Goal: Task Accomplishment & Management: Complete application form

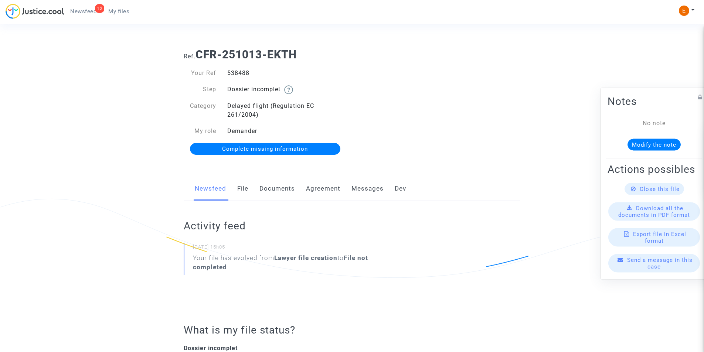
click at [288, 184] on link "Documents" at bounding box center [276, 189] width 35 height 24
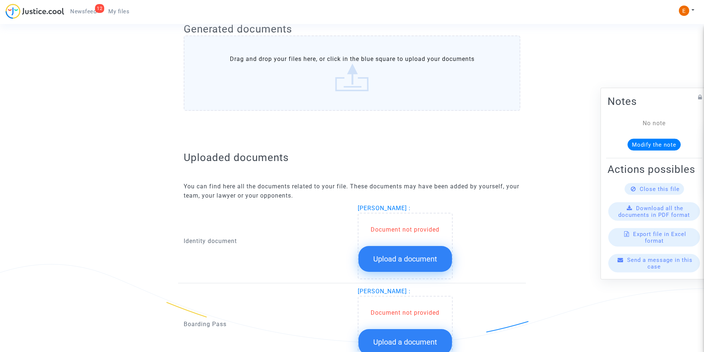
scroll to position [333, 0]
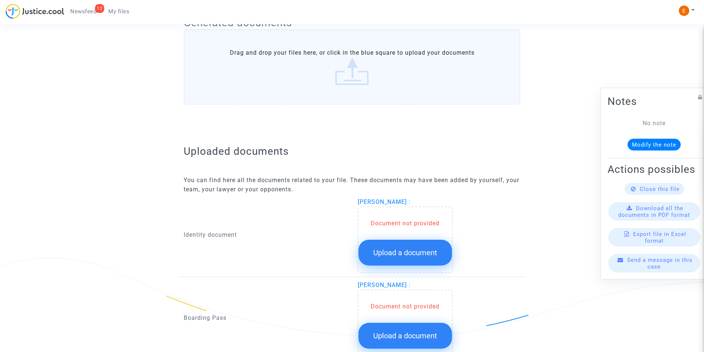
click at [420, 259] on button "Upload a document" at bounding box center [404, 253] width 93 height 26
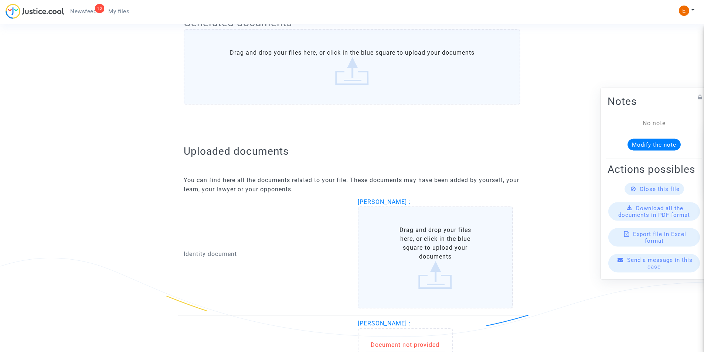
click at [410, 249] on label "Drag and drop your files here, or click in the blue square to upload your docum…" at bounding box center [436, 258] width 156 height 102
click at [0, 0] on input "Drag and drop your files here, or click in the blue square to upload your docum…" at bounding box center [0, 0] width 0 height 0
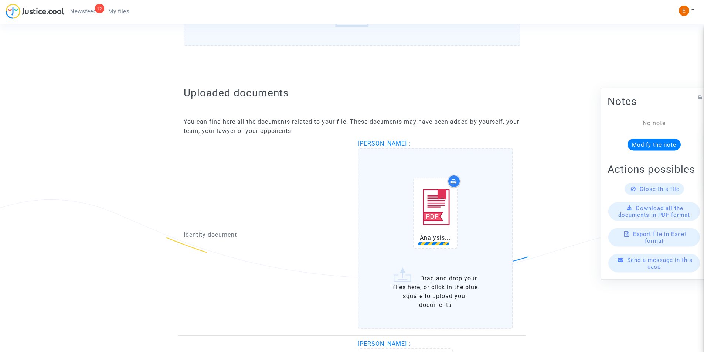
scroll to position [480, 0]
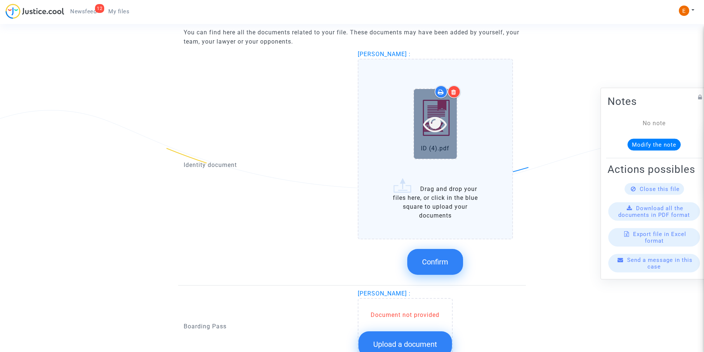
click at [435, 117] on icon at bounding box center [435, 124] width 24 height 24
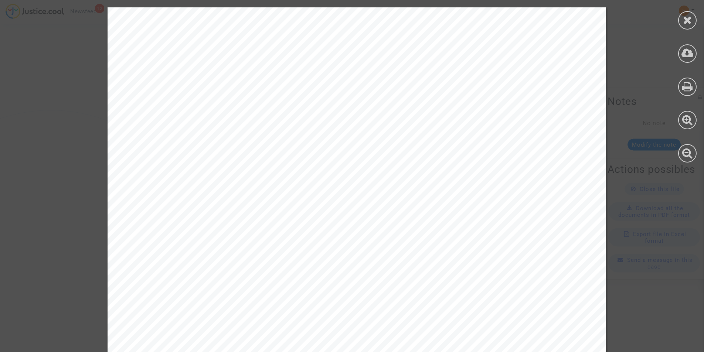
click at [681, 25] on div at bounding box center [687, 20] width 18 height 18
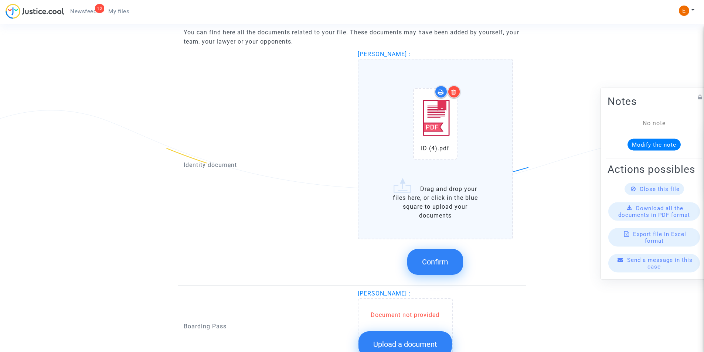
click at [455, 91] on icon at bounding box center [453, 92] width 5 height 6
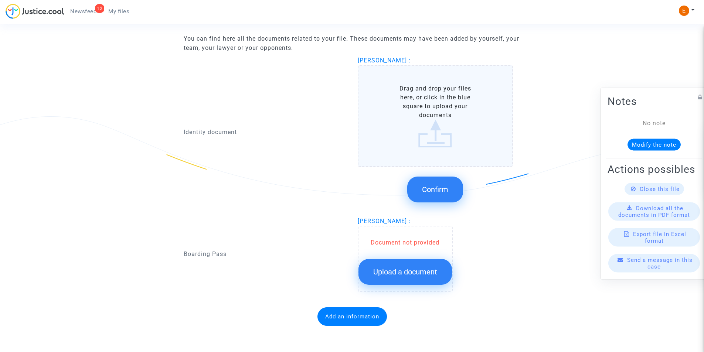
scroll to position [474, 0]
click at [440, 201] on button "Confirm" at bounding box center [435, 190] width 56 height 26
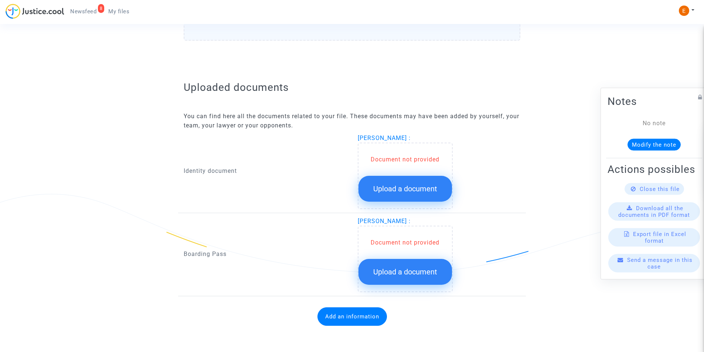
scroll to position [396, 0]
click at [426, 187] on span "Upload a document" at bounding box center [405, 188] width 64 height 9
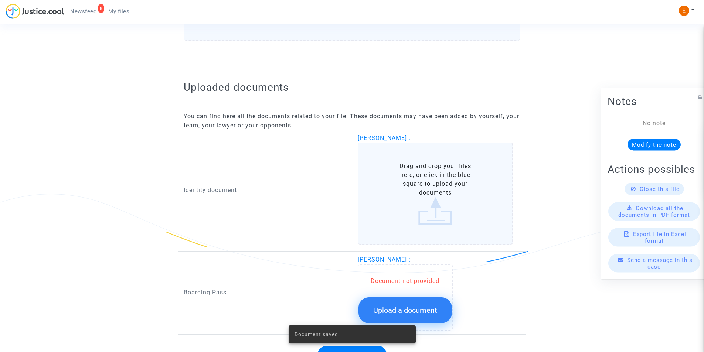
click at [444, 204] on label "Drag and drop your files here, or click in the blue square to upload your docum…" at bounding box center [436, 194] width 156 height 102
click at [0, 0] on input "Drag and drop your files here, or click in the blue square to upload your docum…" at bounding box center [0, 0] width 0 height 0
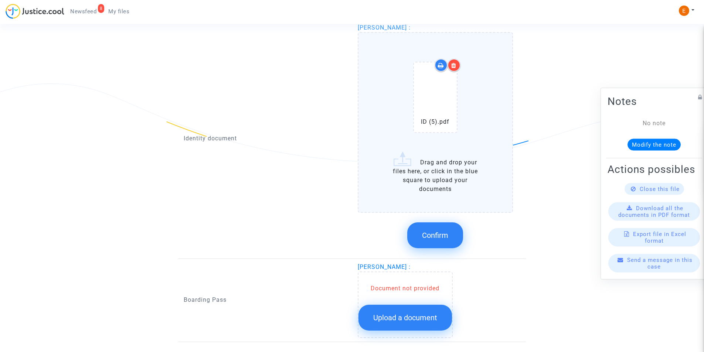
scroll to position [507, 0]
click at [438, 232] on span "Confirm" at bounding box center [435, 235] width 26 height 9
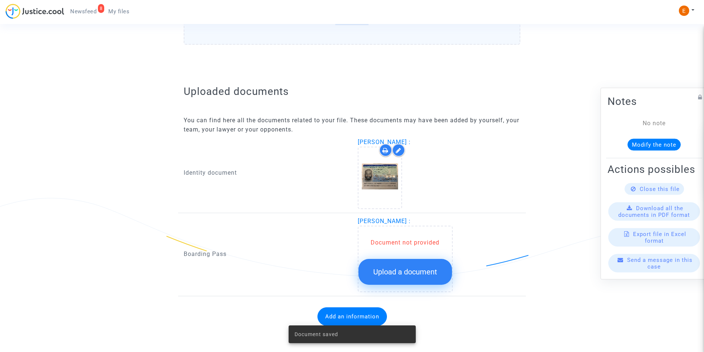
click at [422, 275] on span "Upload a document" at bounding box center [405, 272] width 64 height 9
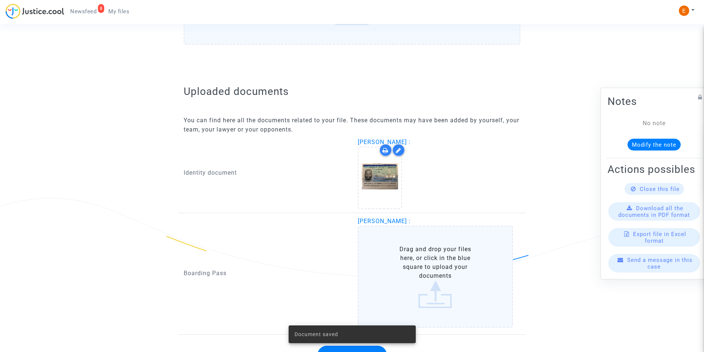
click at [420, 270] on label "Drag and drop your files here, or click in the blue square to upload your docum…" at bounding box center [436, 277] width 156 height 102
click at [0, 0] on input "Drag and drop your files here, or click in the blue square to upload your docum…" at bounding box center [0, 0] width 0 height 0
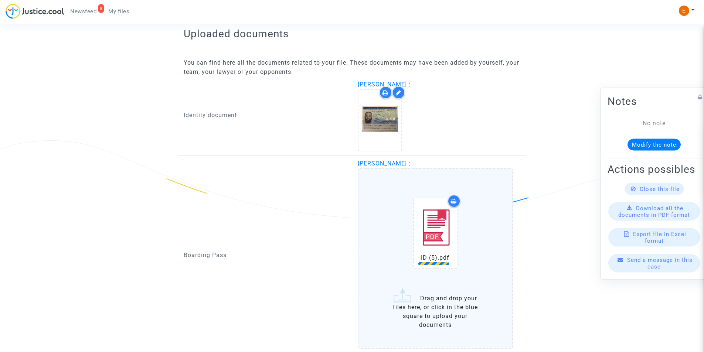
scroll to position [503, 0]
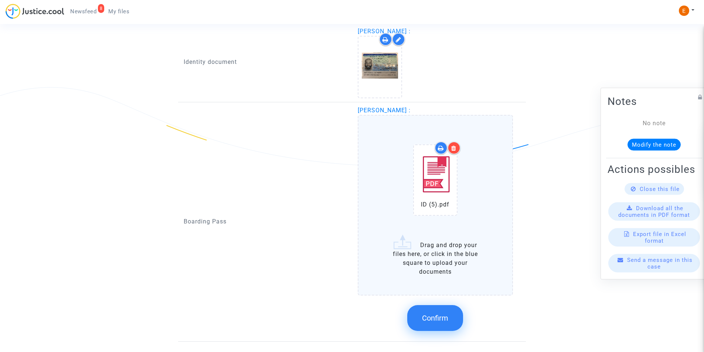
click at [454, 147] on icon at bounding box center [453, 148] width 5 height 6
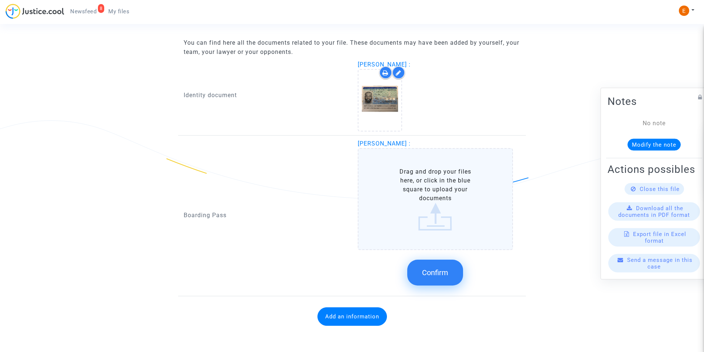
click at [426, 177] on label "Drag and drop your files here, or click in the blue square to upload your docum…" at bounding box center [436, 199] width 156 height 102
click at [0, 0] on input "Drag and drop your files here, or click in the blue square to upload your docum…" at bounding box center [0, 0] width 0 height 0
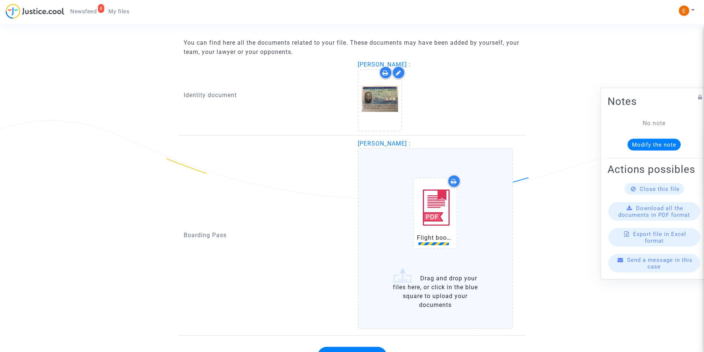
scroll to position [503, 0]
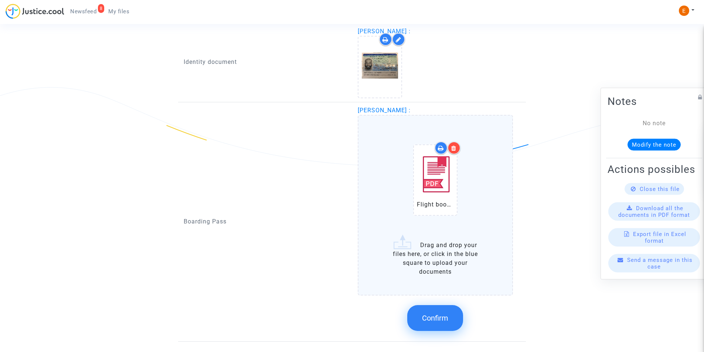
click at [441, 308] on button "Confirm" at bounding box center [435, 318] width 56 height 26
